Goal: Information Seeking & Learning: Check status

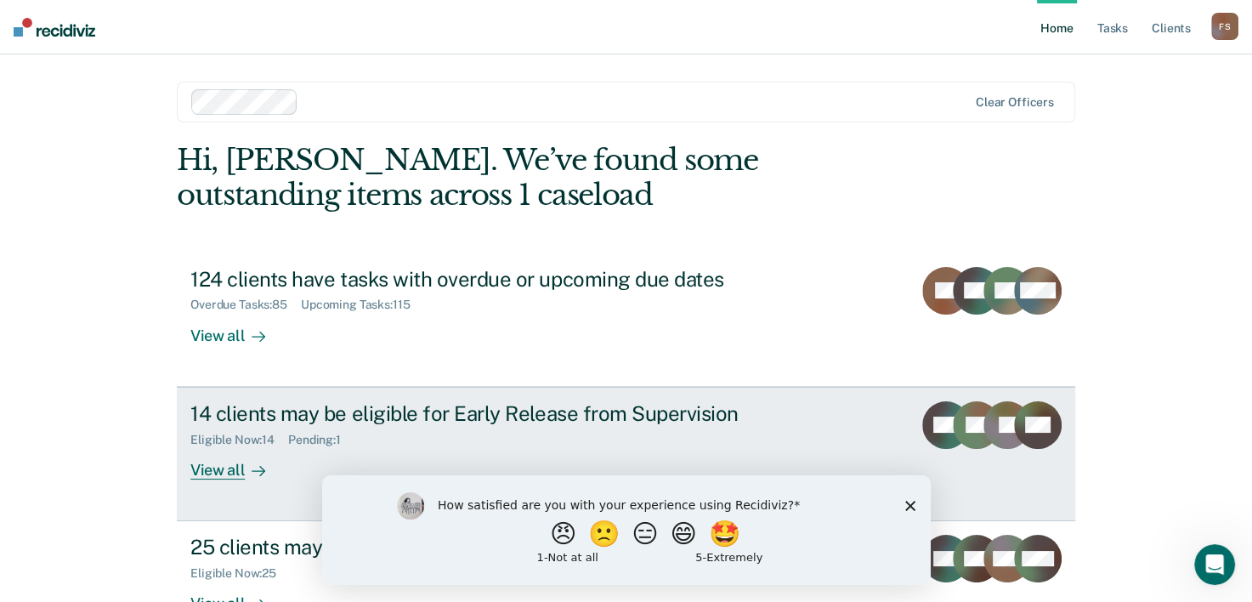
click at [211, 467] on div "View all" at bounding box center [237, 462] width 95 height 33
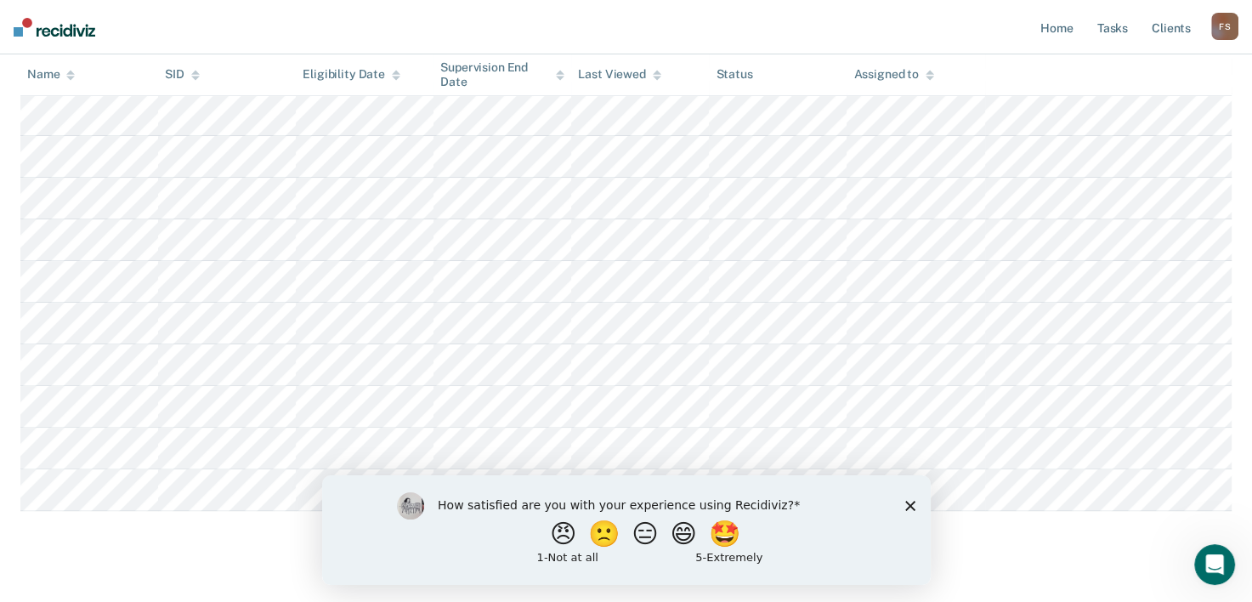
scroll to position [455, 0]
click at [913, 505] on icon "Close survey" at bounding box center [909, 505] width 10 height 10
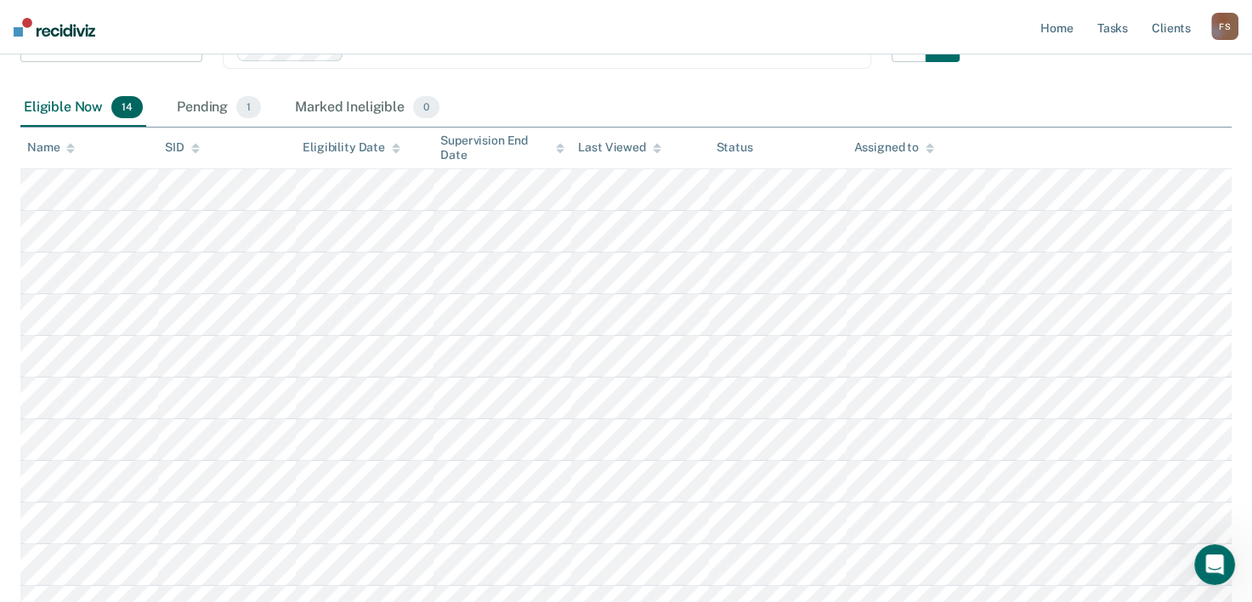
scroll to position [163, 0]
